Goal: Task Accomplishment & Management: Use online tool/utility

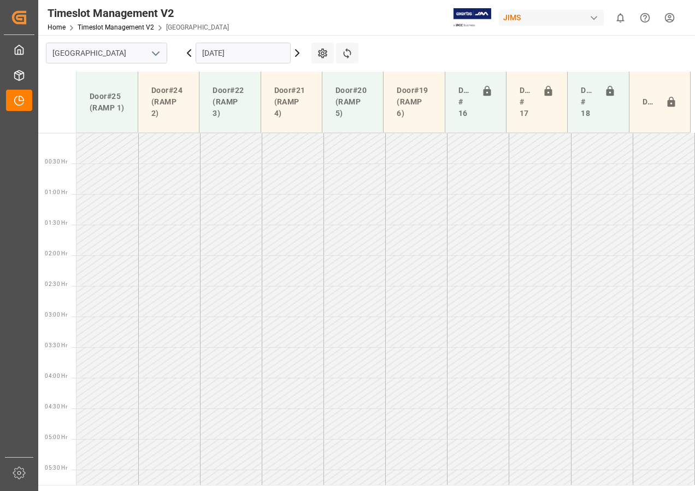
scroll to position [322, 0]
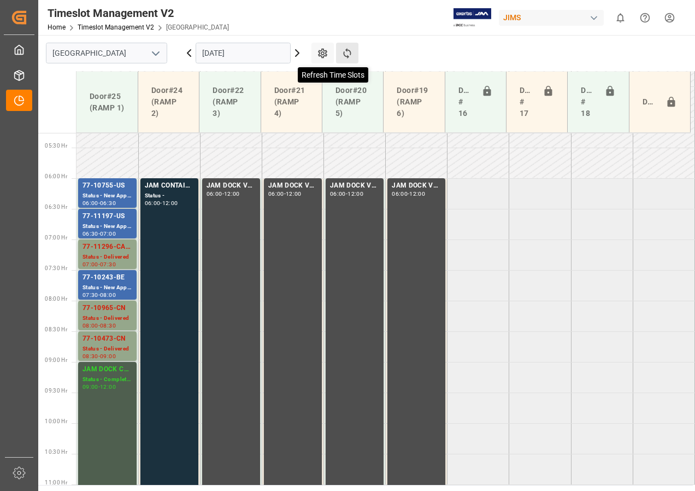
click at [347, 52] on icon at bounding box center [346, 53] width 11 height 11
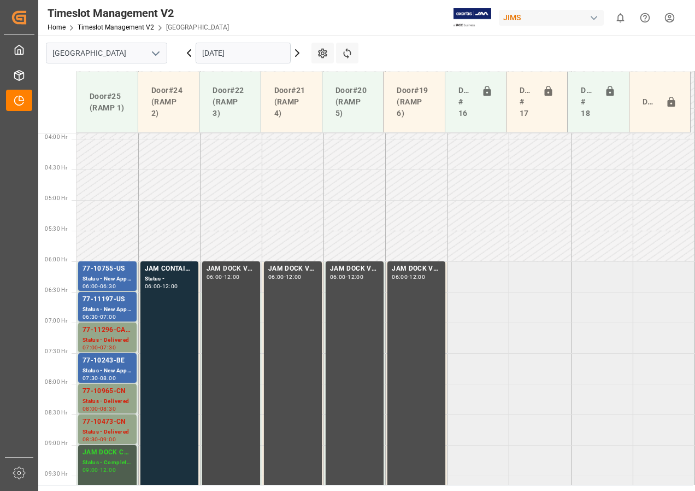
scroll to position [293, 0]
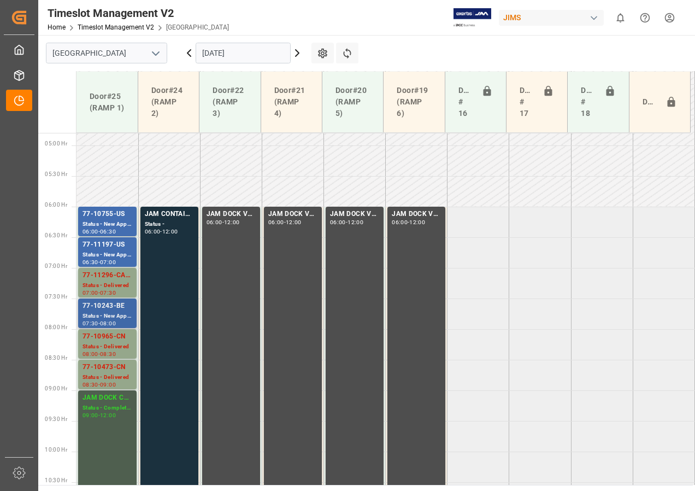
click at [117, 308] on div "77-10243-BE" at bounding box center [107, 305] width 50 height 11
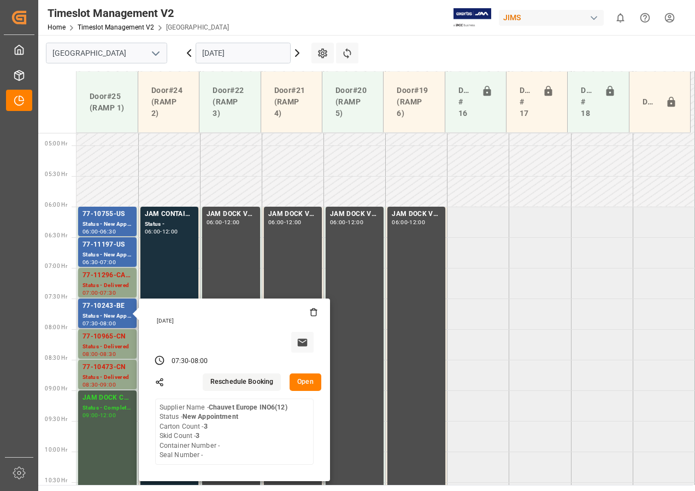
click at [306, 388] on button "Open" at bounding box center [306, 381] width 32 height 17
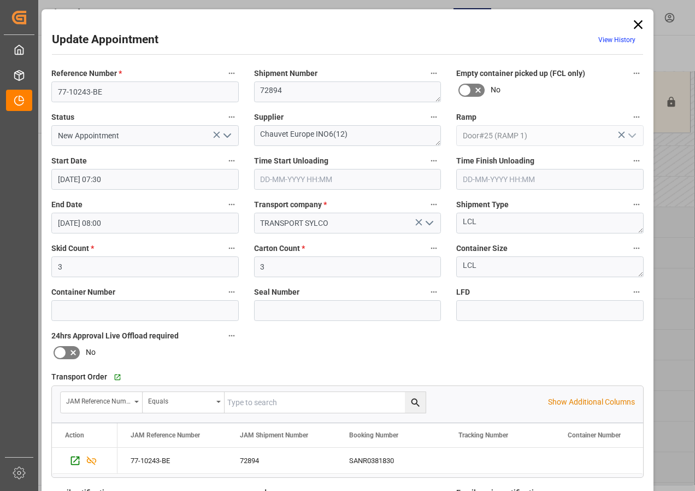
click at [634, 21] on icon at bounding box center [638, 24] width 9 height 9
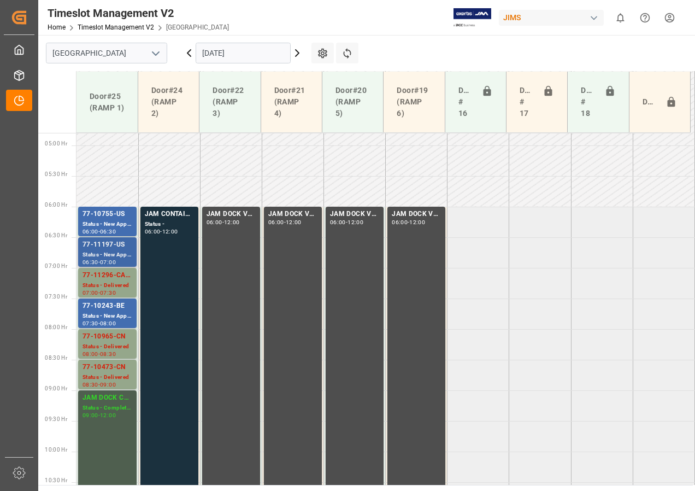
click at [111, 250] on div "77-11197-US" at bounding box center [107, 244] width 50 height 11
click at [106, 312] on div "Status - New Appointment" at bounding box center [107, 315] width 50 height 9
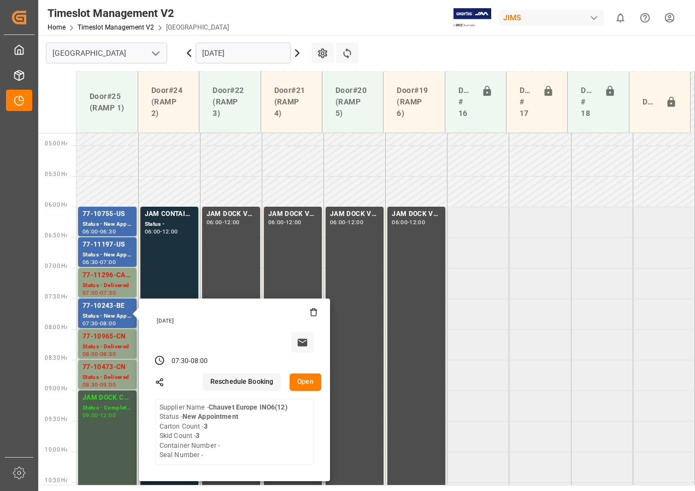
click at [302, 380] on button "Open" at bounding box center [306, 381] width 32 height 17
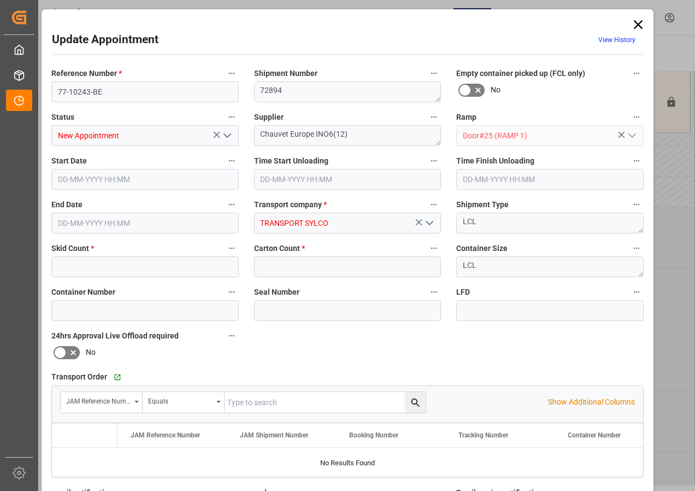
type input "3"
type input "[DATE] 07:30"
type input "[DATE] 08:00"
type input "[DATE] 18:46"
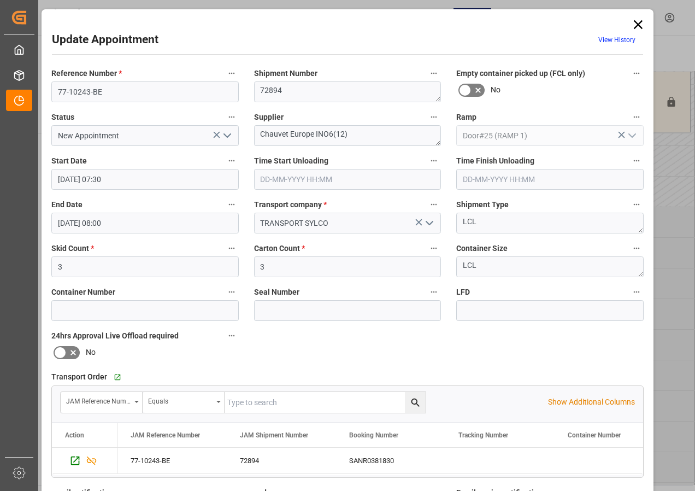
click at [635, 17] on icon at bounding box center [637, 24] width 15 height 15
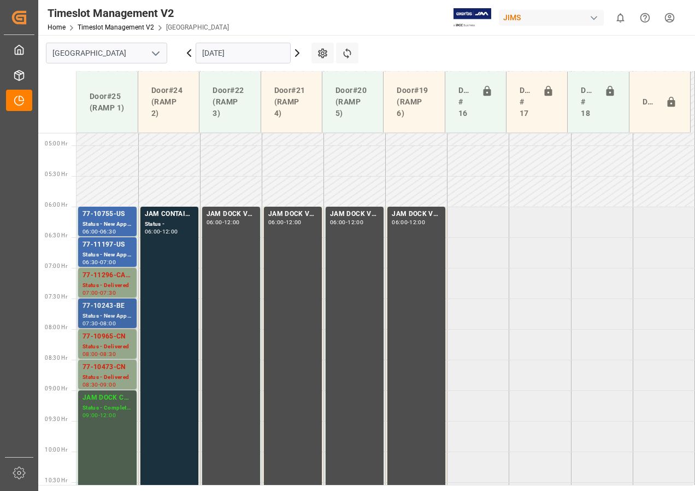
click at [102, 311] on div "Status - New Appointment" at bounding box center [107, 315] width 50 height 9
click at [113, 373] on div "Status - Delivered" at bounding box center [107, 377] width 50 height 9
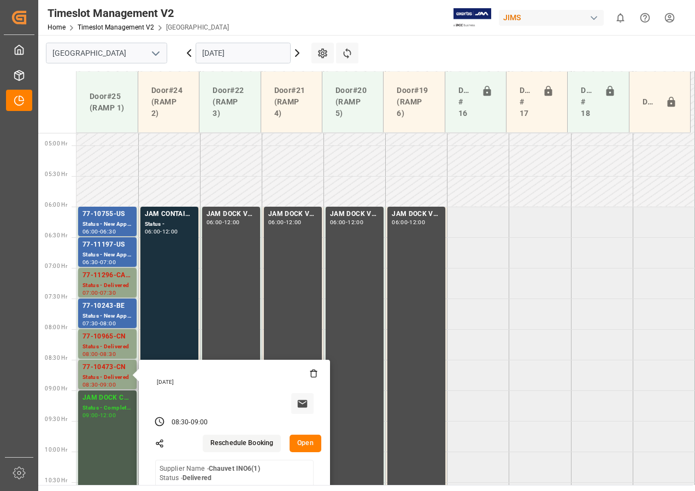
scroll to position [348, 0]
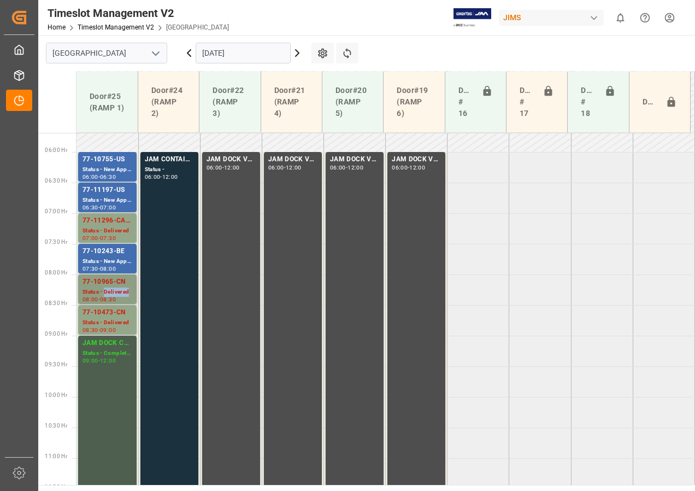
click at [125, 296] on div "Status - Delivered" at bounding box center [107, 291] width 50 height 9
click at [110, 296] on div "Status - Delivered" at bounding box center [107, 291] width 50 height 9
click at [119, 257] on div "Status - New Appointment" at bounding box center [107, 261] width 50 height 9
click at [116, 232] on div "Status - Delivered" at bounding box center [107, 230] width 50 height 9
click at [120, 197] on div "Status - New Appointment" at bounding box center [107, 200] width 50 height 9
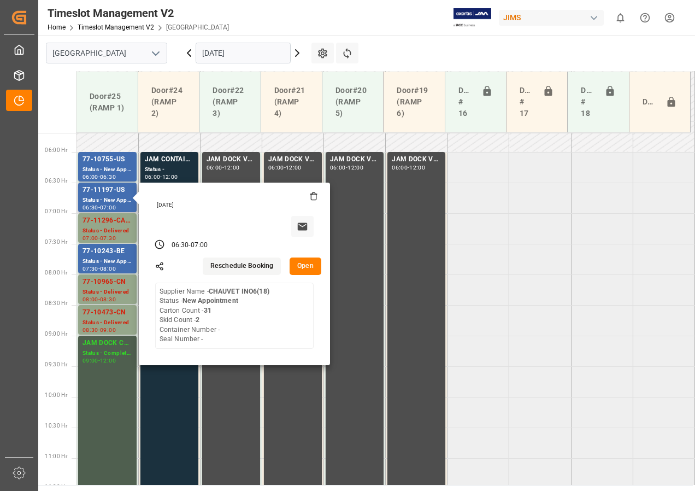
click at [305, 262] on button "Open" at bounding box center [306, 265] width 32 height 17
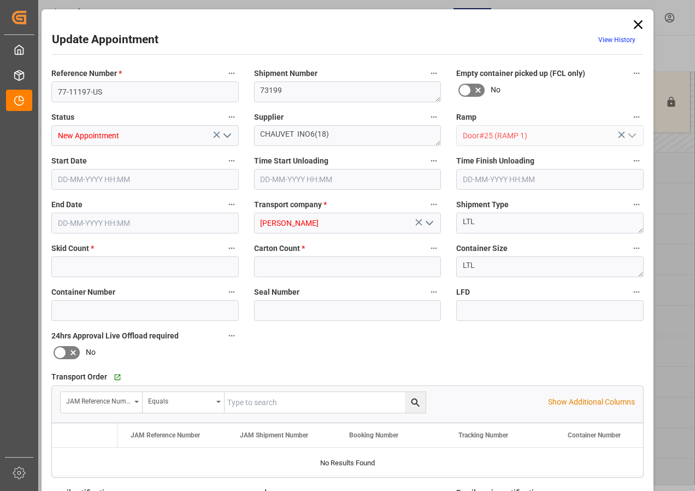
type input "2"
type input "31"
type input "[DATE] 06:30"
type input "[DATE] 07:00"
type input "[DATE] 13:41"
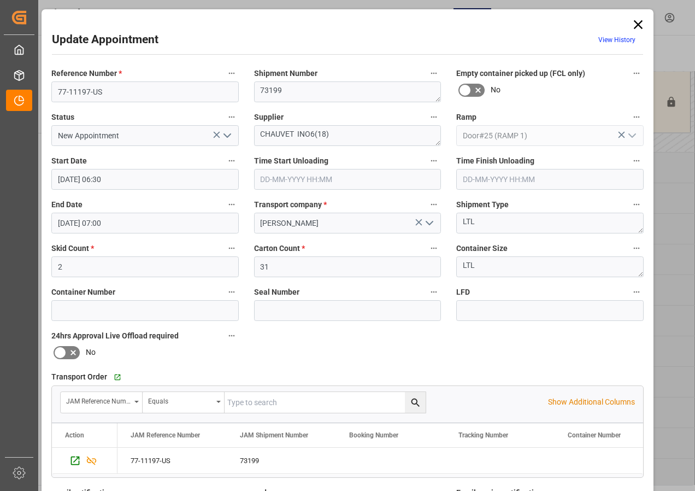
click at [636, 22] on icon at bounding box center [637, 24] width 15 height 15
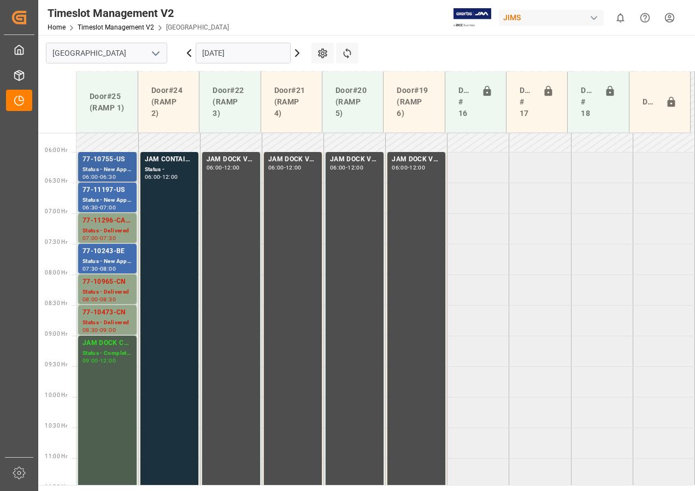
click at [118, 164] on div "77-10755-US" at bounding box center [107, 159] width 50 height 11
click at [123, 258] on div "Status - New Appointment" at bounding box center [107, 261] width 50 height 9
click at [110, 154] on div "77-10755-US" at bounding box center [107, 159] width 50 height 11
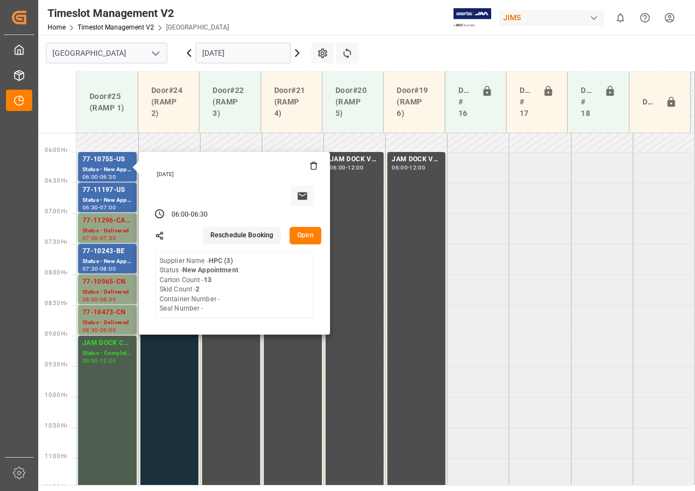
click at [311, 236] on button "Open" at bounding box center [306, 235] width 32 height 17
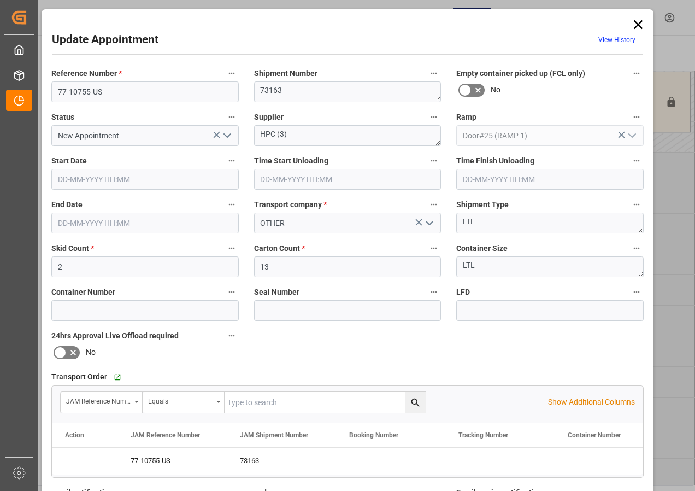
type input "[DATE] 06:00"
type input "[DATE] 06:30"
type input "[DATE] 11:36"
click at [636, 22] on icon at bounding box center [637, 24] width 15 height 15
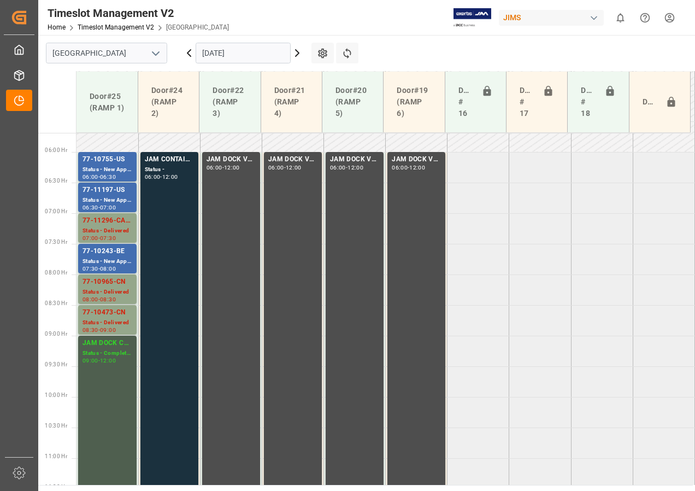
click at [297, 52] on icon at bounding box center [297, 53] width 3 height 7
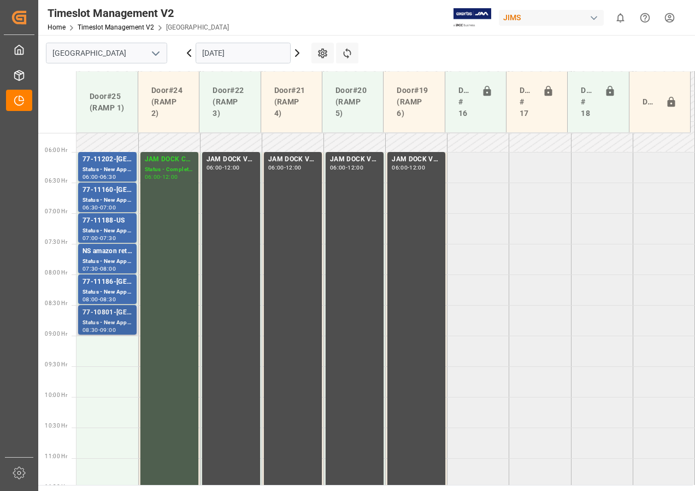
click at [101, 316] on div "77-10801-[GEOGRAPHIC_DATA]" at bounding box center [107, 312] width 50 height 11
click at [108, 283] on div "77-11186-[GEOGRAPHIC_DATA]" at bounding box center [107, 281] width 50 height 11
click at [108, 261] on div "Status - New Appointment" at bounding box center [107, 261] width 50 height 9
click at [116, 231] on div "Status - New Appointment" at bounding box center [107, 230] width 50 height 9
click at [109, 190] on div "77-11160-[GEOGRAPHIC_DATA]" at bounding box center [107, 190] width 50 height 11
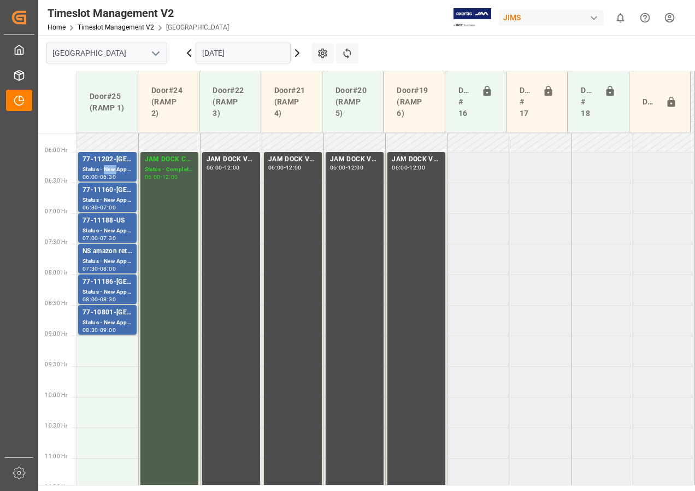
click at [109, 172] on div "Status - New Appointment" at bounding box center [107, 169] width 50 height 9
click at [107, 200] on div "Status - New Appointment" at bounding box center [107, 200] width 50 height 9
click at [109, 231] on div "Status - New Appointment" at bounding box center [107, 230] width 50 height 9
click at [108, 288] on div "Status - New Appointment" at bounding box center [107, 291] width 50 height 9
click at [112, 314] on div "77-10801-[GEOGRAPHIC_DATA]" at bounding box center [107, 312] width 50 height 11
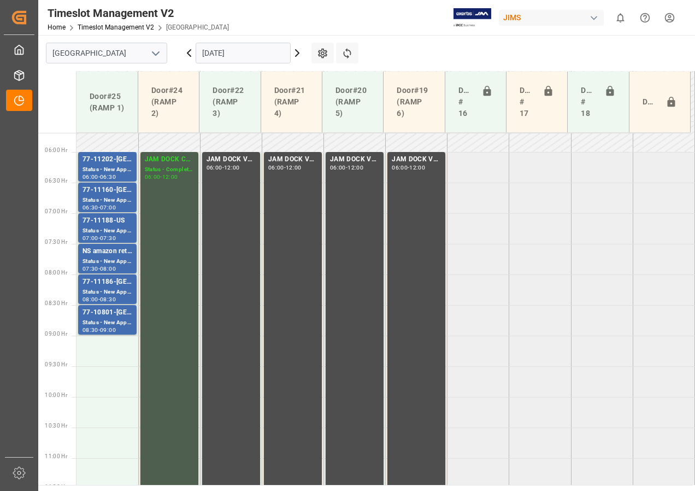
click at [294, 51] on icon at bounding box center [297, 52] width 13 height 13
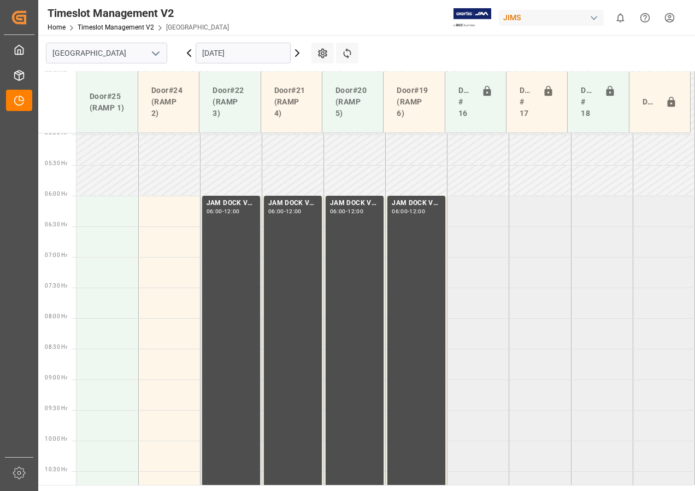
scroll to position [293, 0]
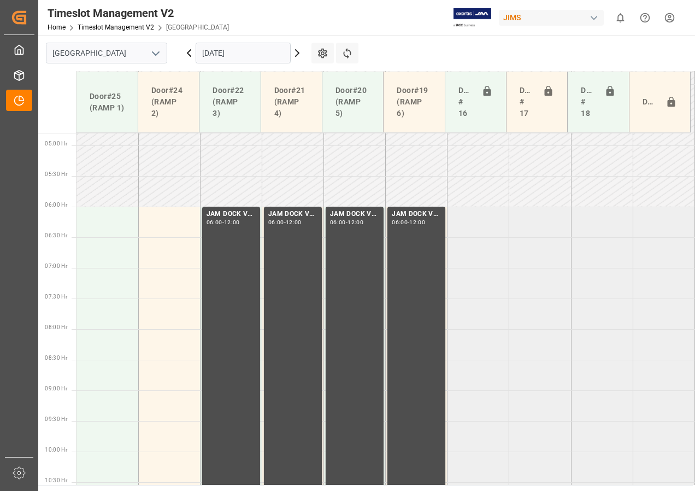
click at [189, 55] on icon at bounding box center [188, 53] width 3 height 7
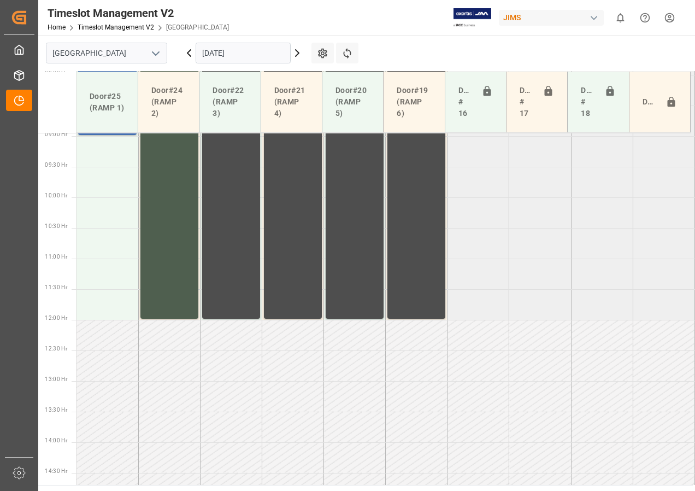
scroll to position [566, 0]
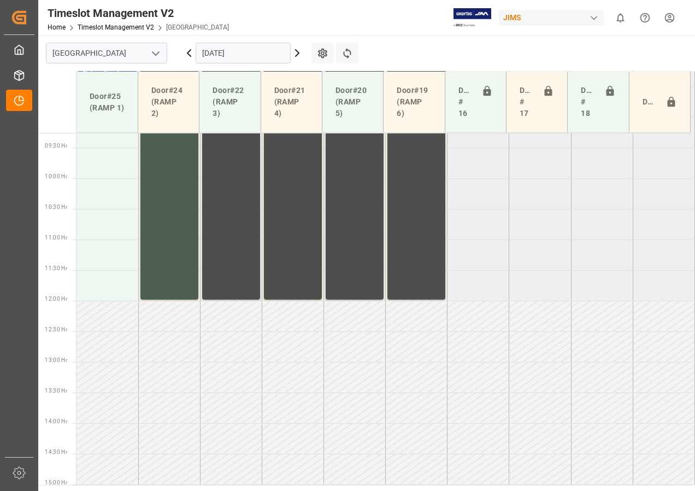
click at [190, 50] on icon at bounding box center [188, 53] width 3 height 7
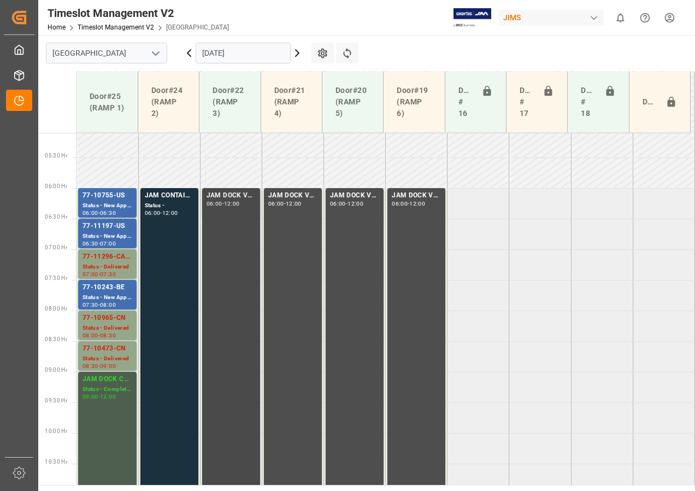
scroll to position [293, 0]
